Goal: Find specific page/section: Find specific page/section

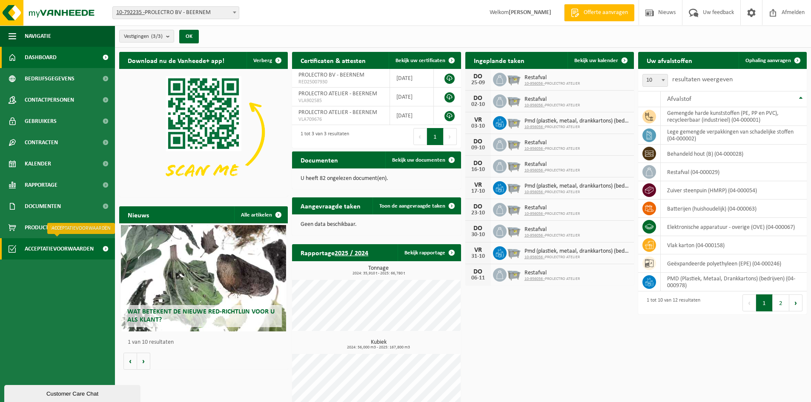
click at [85, 251] on span "Acceptatievoorwaarden" at bounding box center [59, 248] width 69 height 21
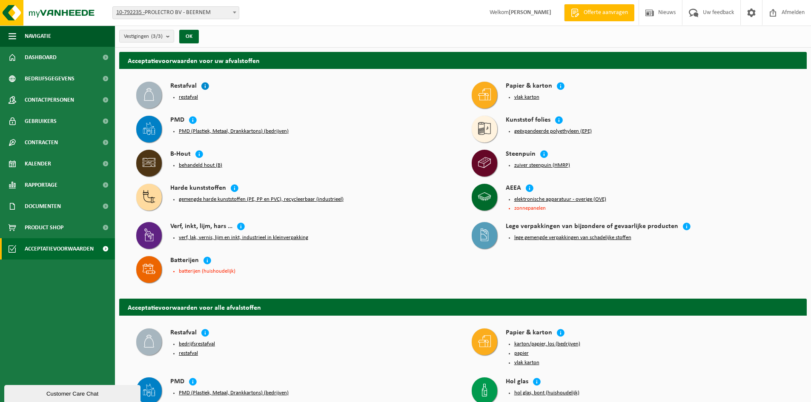
click at [204, 86] on icon at bounding box center [205, 86] width 9 height 9
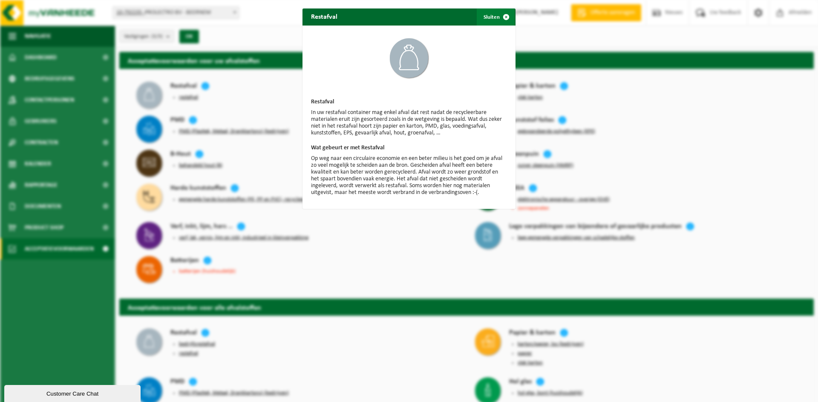
click at [499, 15] on span "button" at bounding box center [505, 17] width 17 height 17
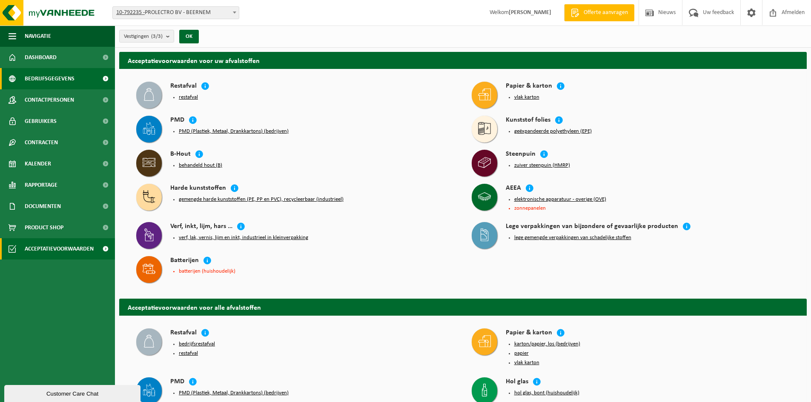
click at [107, 78] on span at bounding box center [105, 78] width 19 height 21
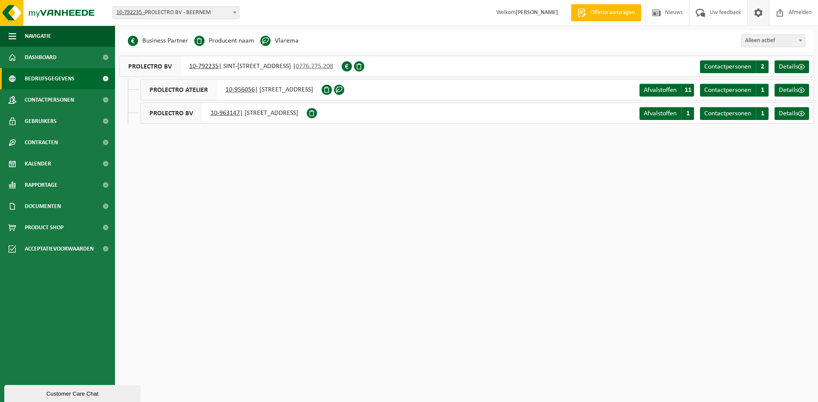
click at [760, 12] on span at bounding box center [758, 12] width 13 height 25
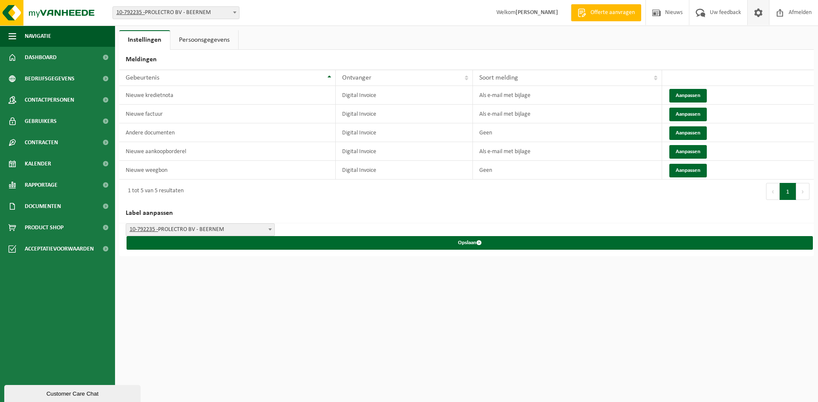
click at [535, 12] on strong "[PERSON_NAME]" at bounding box center [536, 12] width 43 height 6
click at [55, 209] on span "Documenten" at bounding box center [43, 206] width 36 height 21
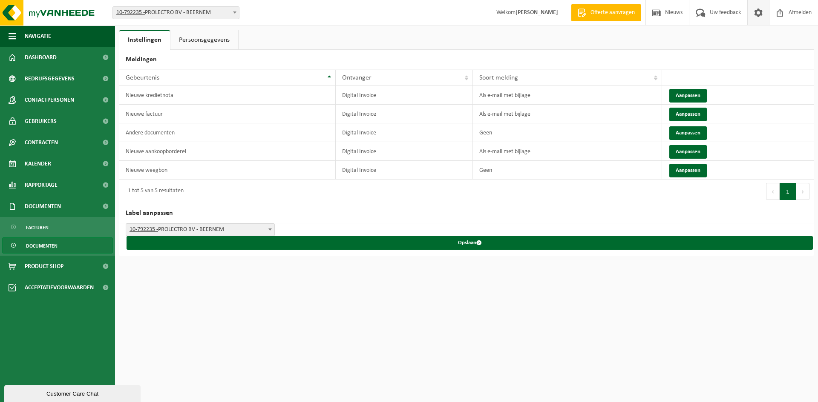
click at [51, 246] on span "Documenten" at bounding box center [42, 246] width 32 height 16
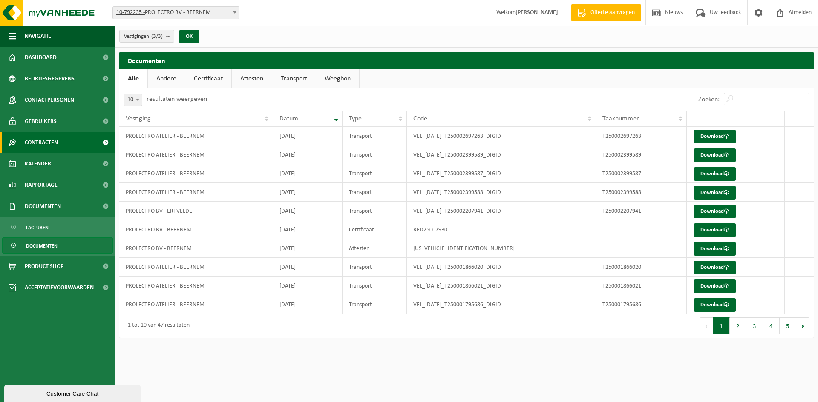
click at [56, 140] on span "Contracten" at bounding box center [41, 142] width 33 height 21
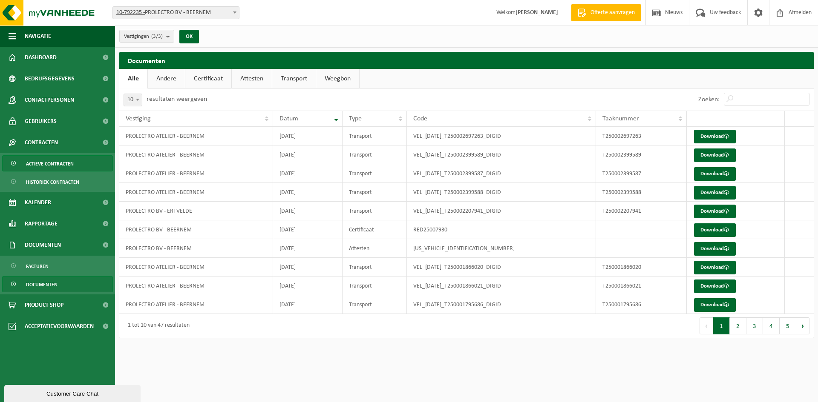
click at [49, 164] on span "Actieve contracten" at bounding box center [50, 164] width 48 height 16
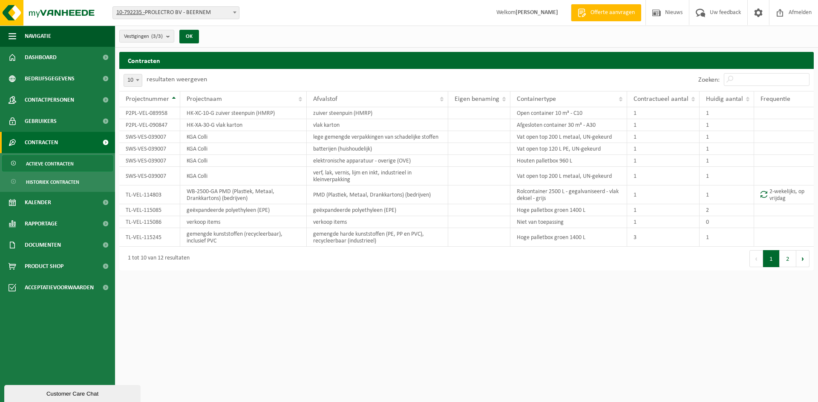
click at [787, 259] on button "2" at bounding box center [787, 258] width 17 height 17
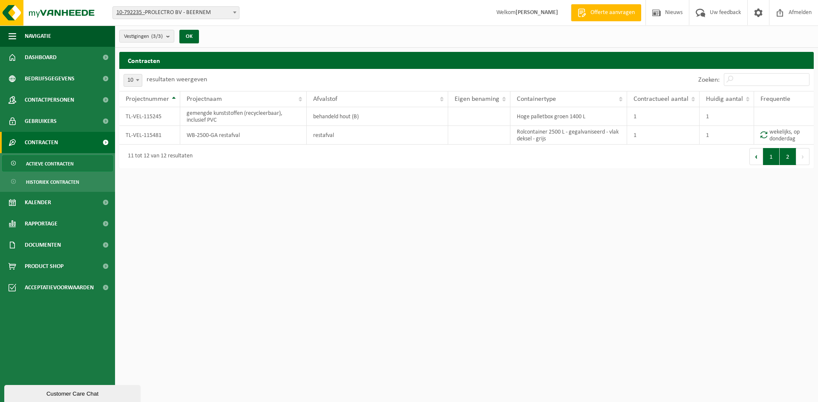
click at [772, 158] on button "1" at bounding box center [771, 156] width 17 height 17
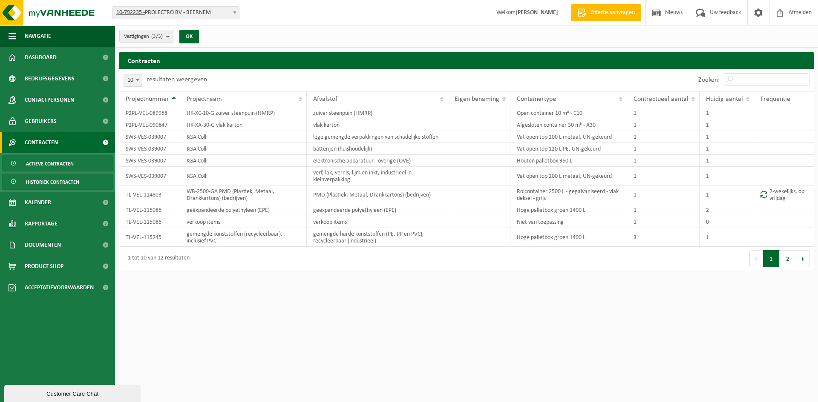
click at [57, 181] on span "Historiek contracten" at bounding box center [52, 182] width 53 height 16
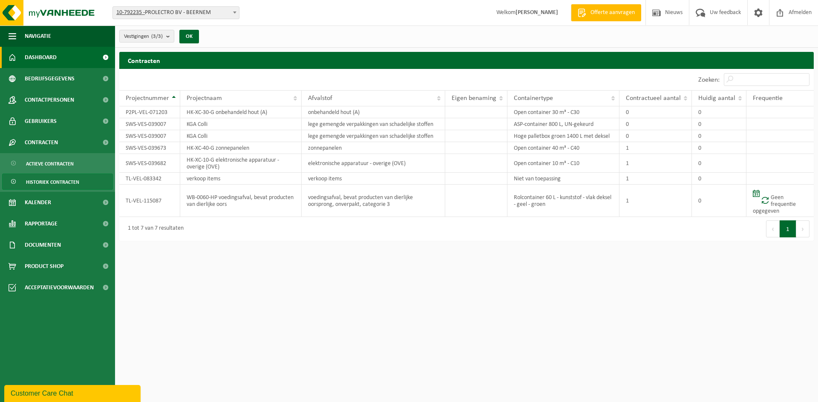
click at [69, 61] on link "Dashboard" at bounding box center [57, 57] width 115 height 21
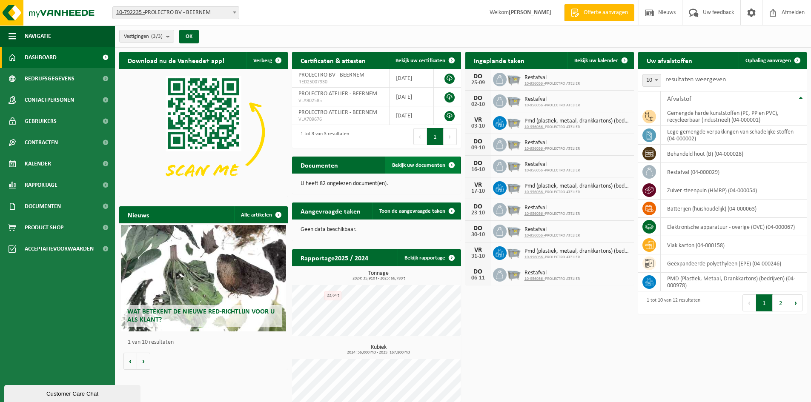
click at [440, 164] on span "Bekijk uw documenten" at bounding box center [418, 166] width 53 height 6
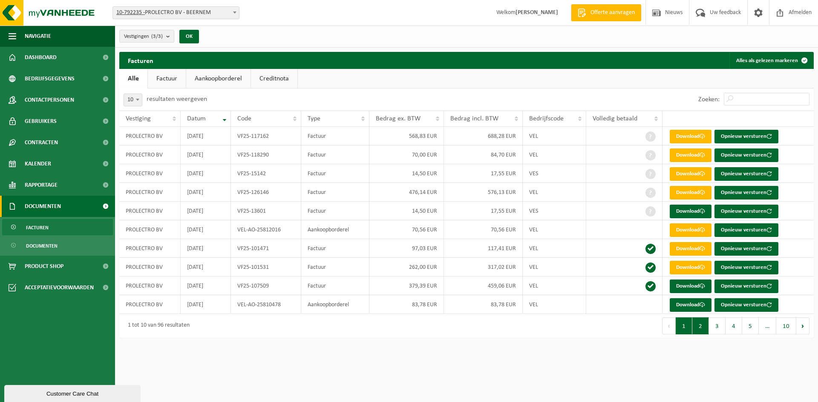
click at [702, 330] on button "2" at bounding box center [700, 326] width 17 height 17
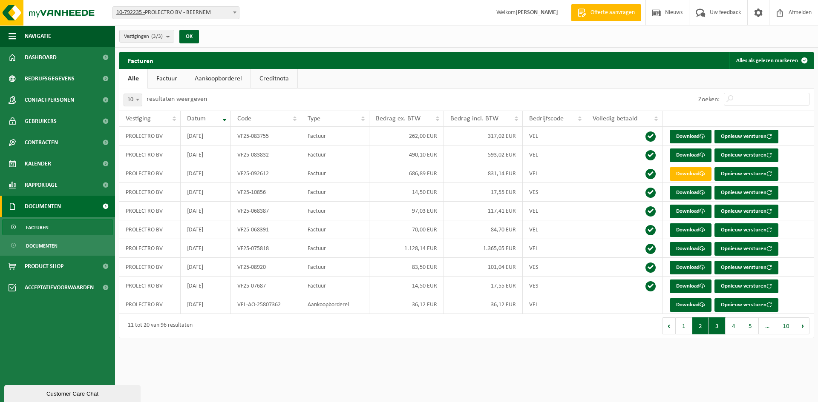
click at [723, 328] on button "3" at bounding box center [717, 326] width 17 height 17
